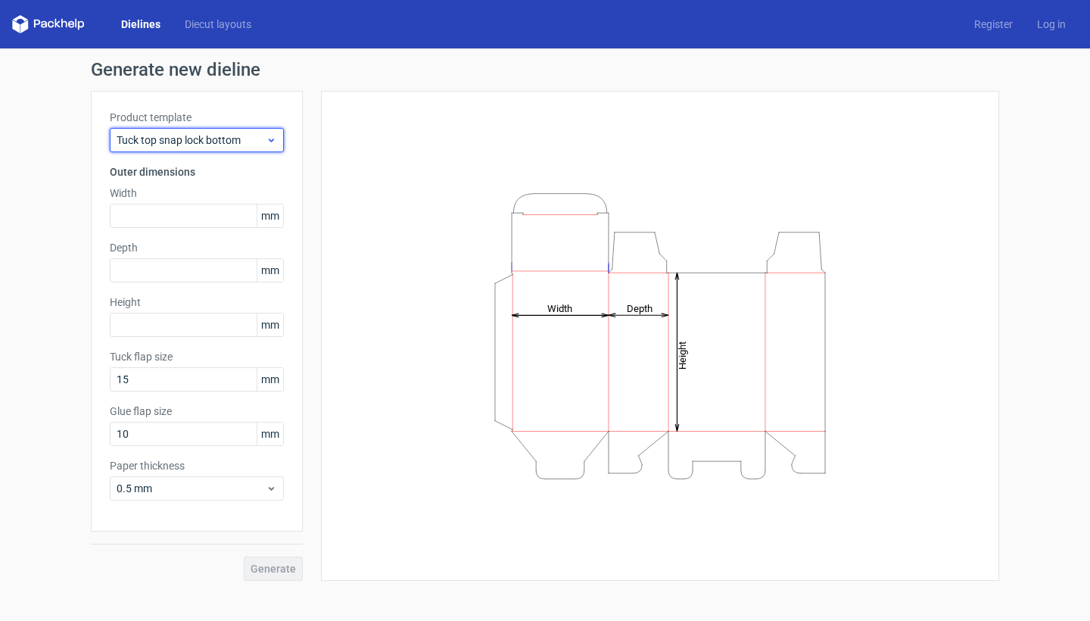
click at [204, 144] on span "Tuck top snap lock bottom" at bounding box center [191, 139] width 149 height 15
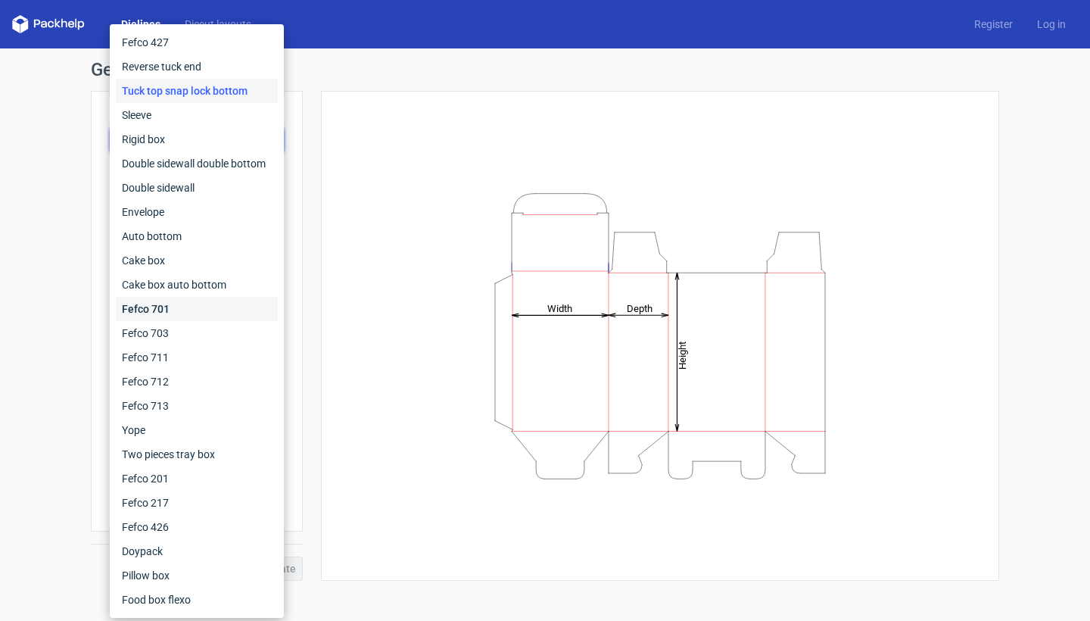
click at [206, 310] on div "Fefco 701" at bounding box center [197, 309] width 162 height 24
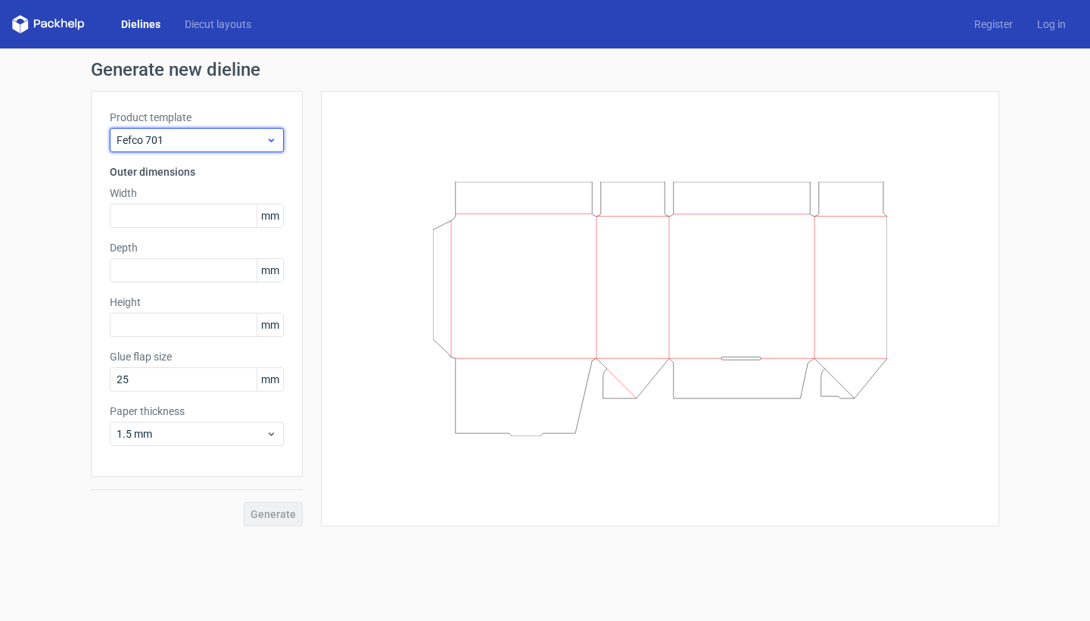
click at [210, 143] on span "Fefco 701" at bounding box center [191, 139] width 149 height 15
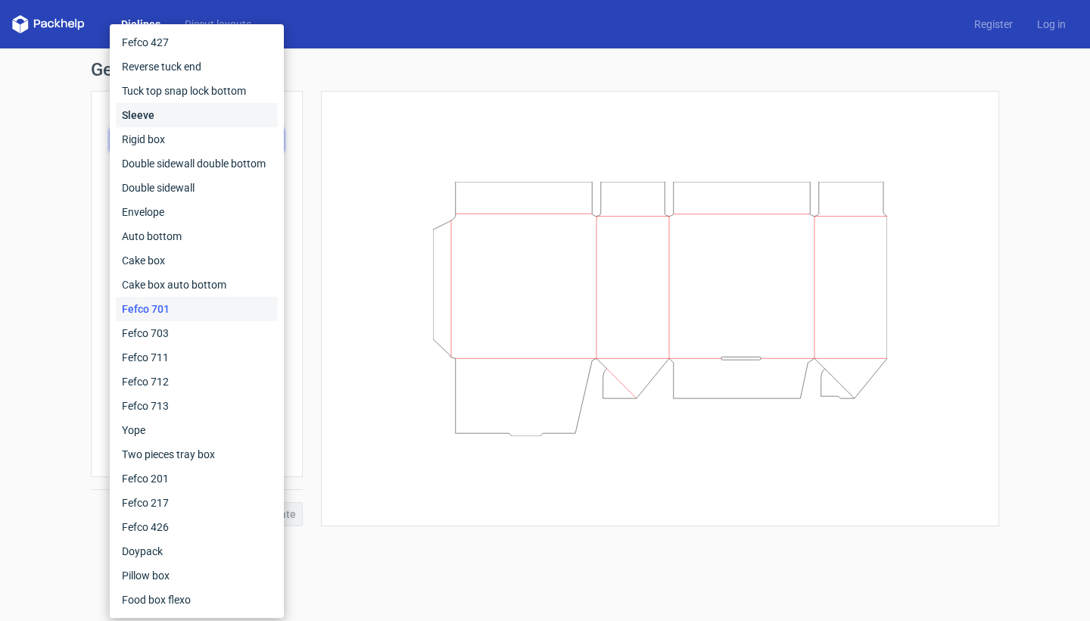
click at [185, 119] on div "Sleeve" at bounding box center [197, 115] width 162 height 24
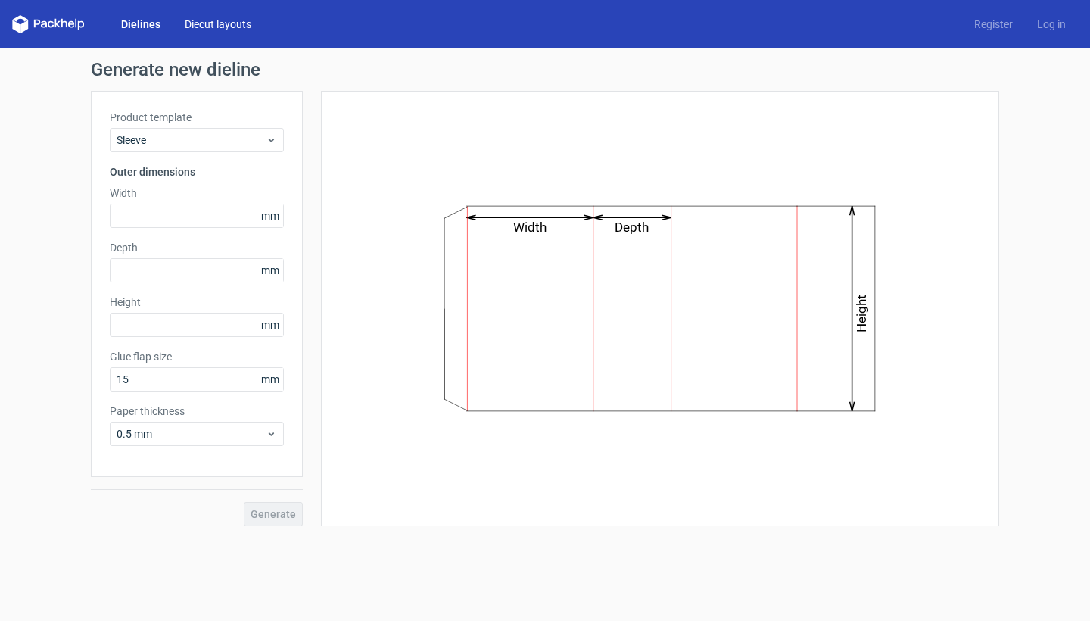
click at [189, 24] on link "Diecut layouts" at bounding box center [218, 24] width 91 height 15
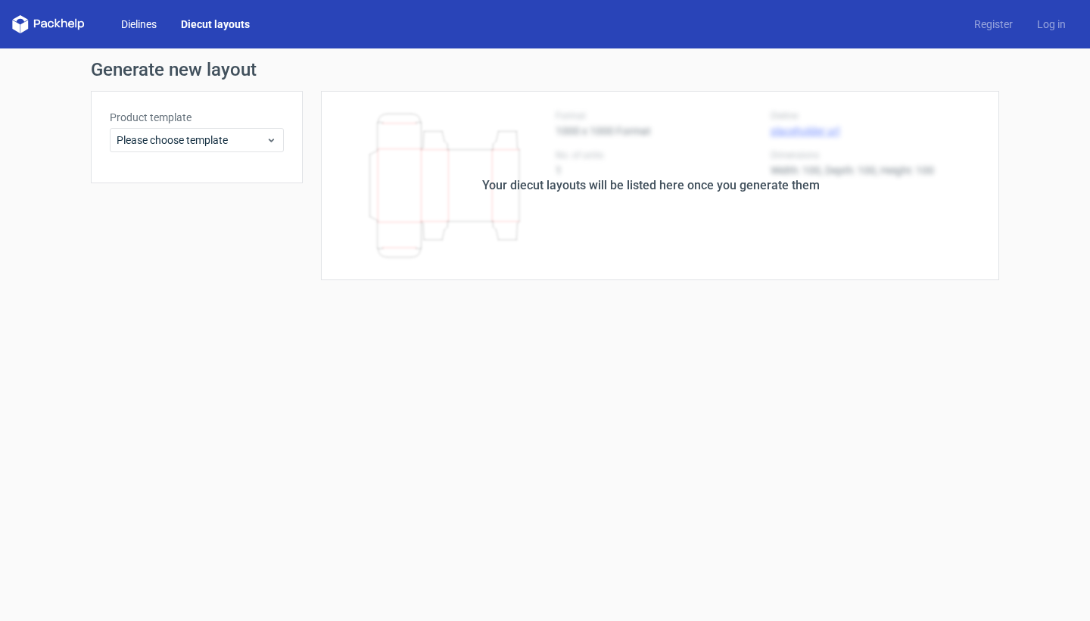
click at [145, 24] on link "Dielines" at bounding box center [139, 24] width 60 height 15
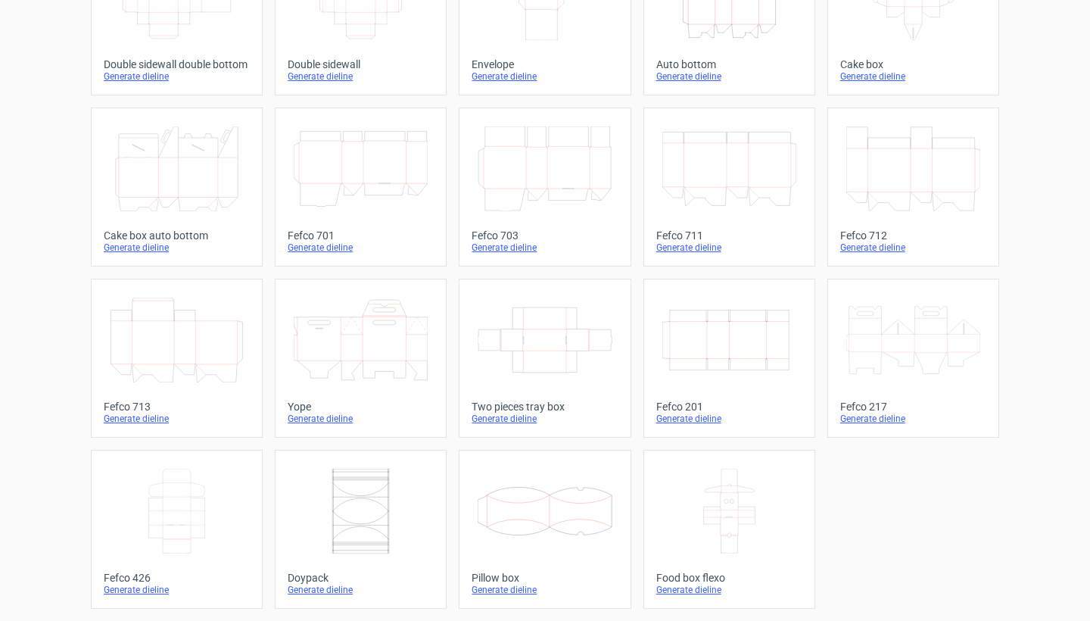
click at [715, 317] on icon "Width Depth Height" at bounding box center [729, 340] width 134 height 85
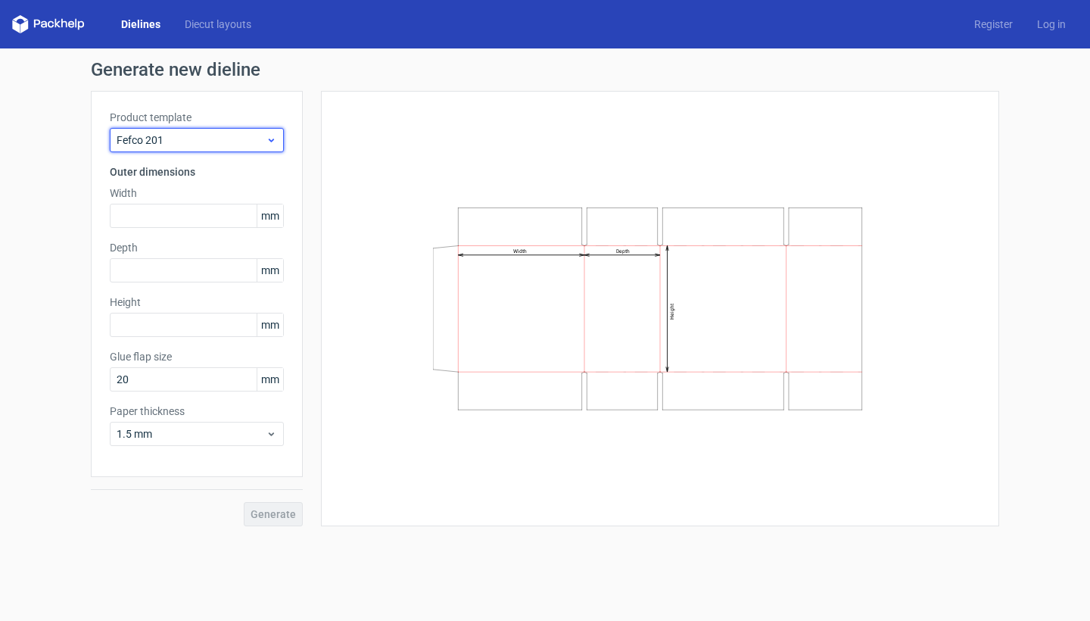
click at [210, 132] on span "Fefco 201" at bounding box center [191, 139] width 149 height 15
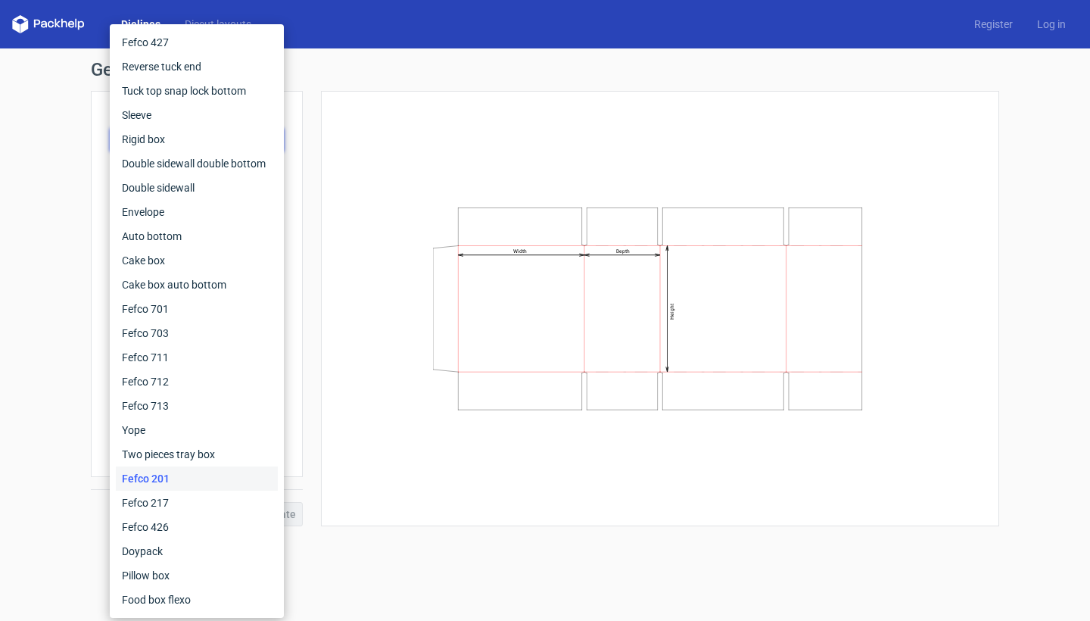
click at [67, 256] on div "Generate new dieline Product template Fefco 201 Outer dimensions Width mm Depth…" at bounding box center [545, 293] width 1090 height 490
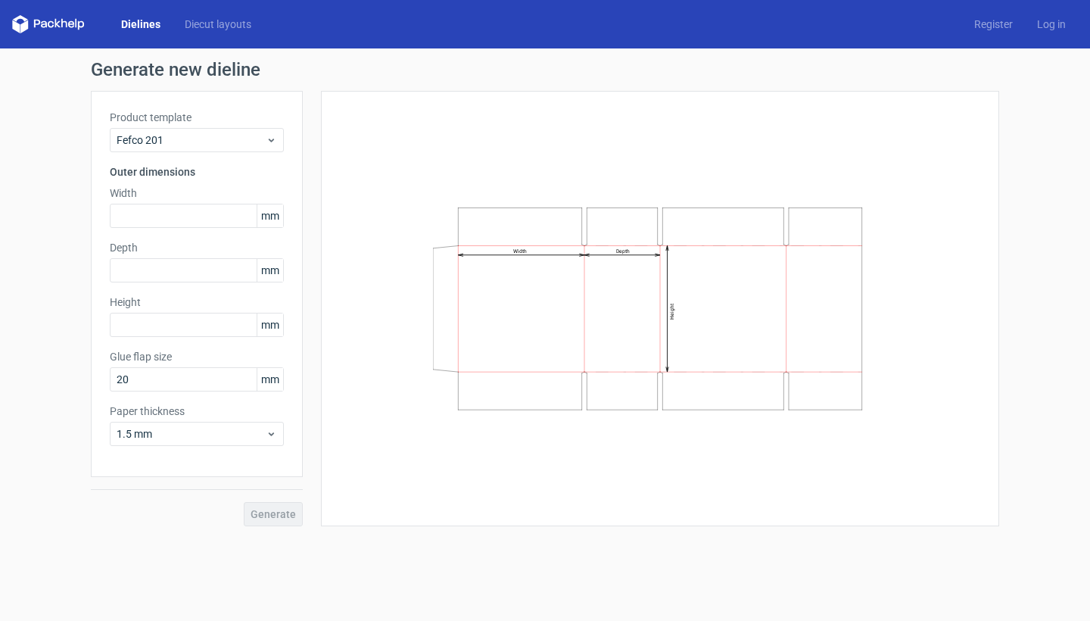
click at [157, 26] on link "Dielines" at bounding box center [141, 24] width 64 height 15
